Goal: Find specific page/section: Find specific page/section

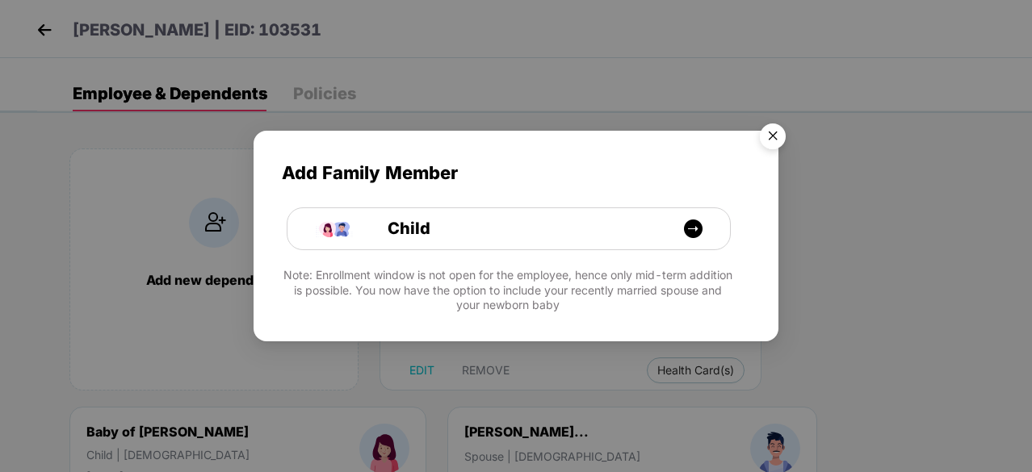
click at [772, 144] on img "Close" at bounding box center [772, 138] width 45 height 45
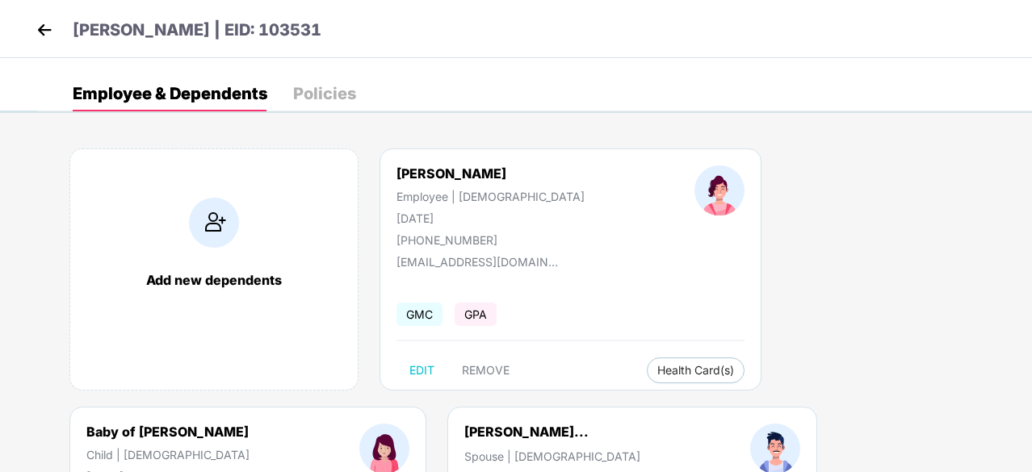
click at [44, 29] on img at bounding box center [44, 30] width 24 height 24
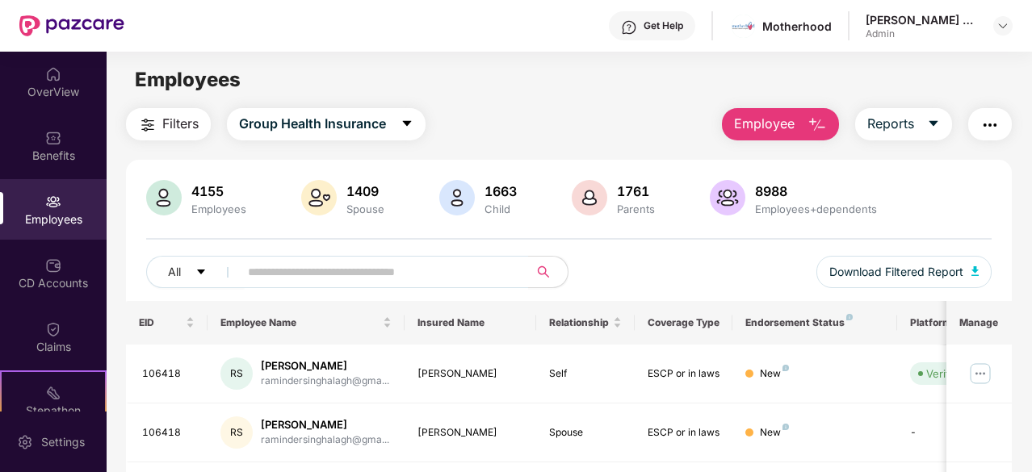
click at [47, 207] on img at bounding box center [53, 202] width 16 height 16
click at [275, 260] on input "text" at bounding box center [377, 272] width 259 height 24
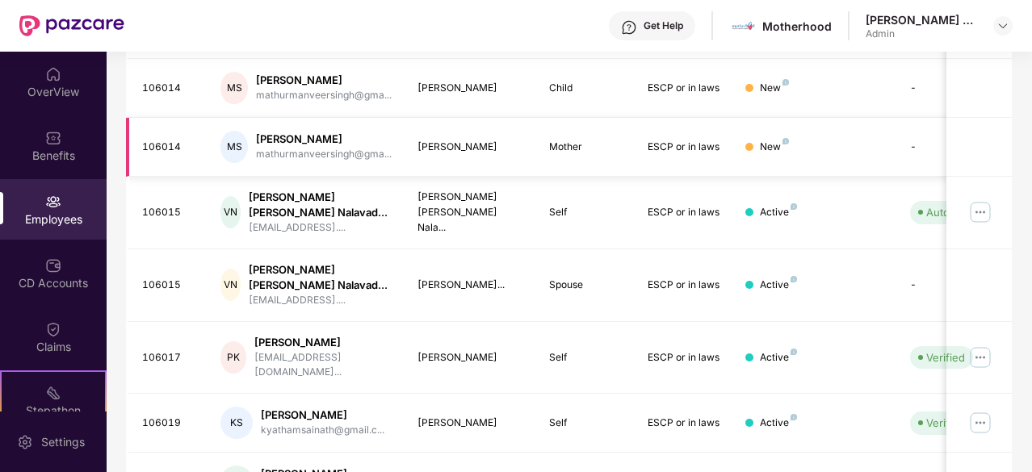
type input "******"
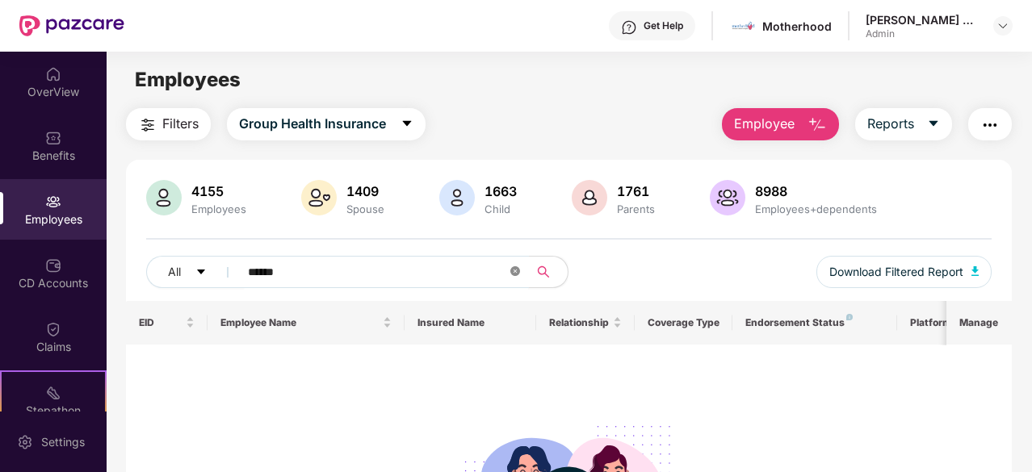
click at [516, 271] on icon "close-circle" at bounding box center [515, 271] width 10 height 10
